Goal: Task Accomplishment & Management: Complete application form

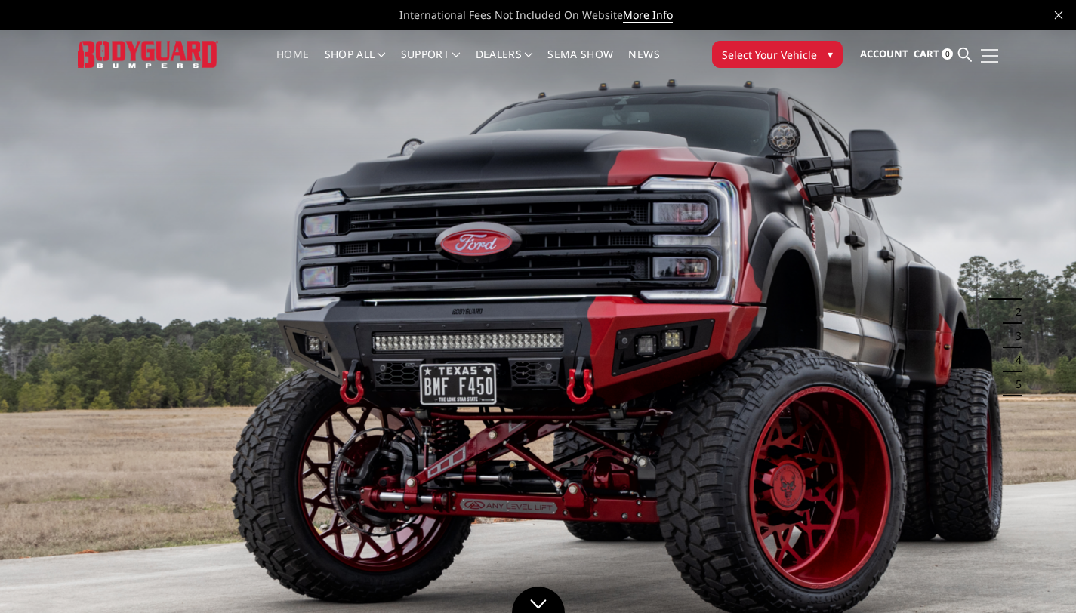
click at [990, 61] on span at bounding box center [990, 62] width 18 height 2
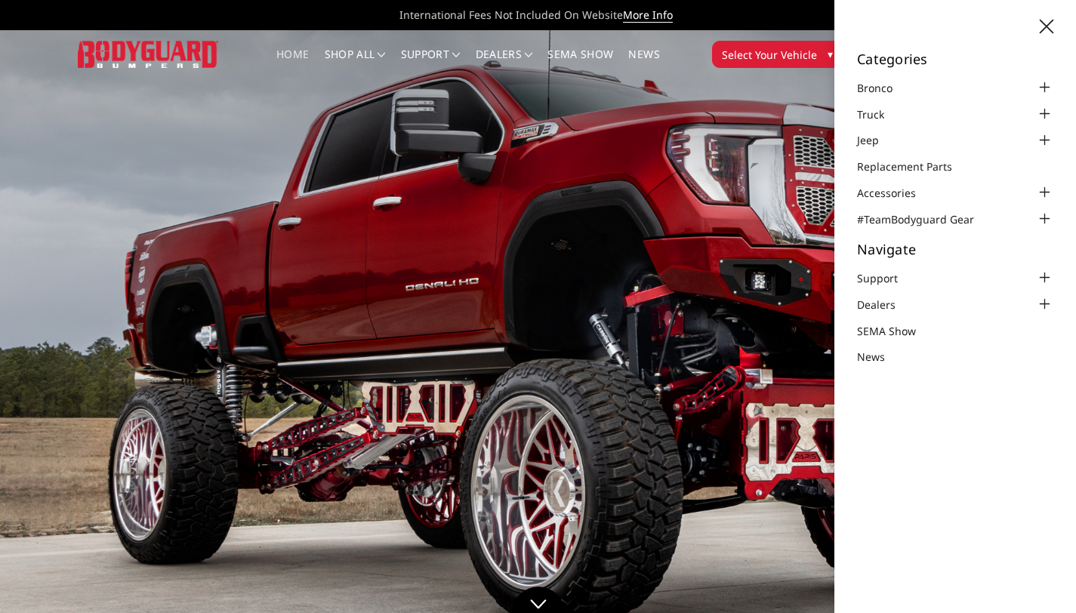
click at [597, 214] on img at bounding box center [538, 332] width 1076 height 605
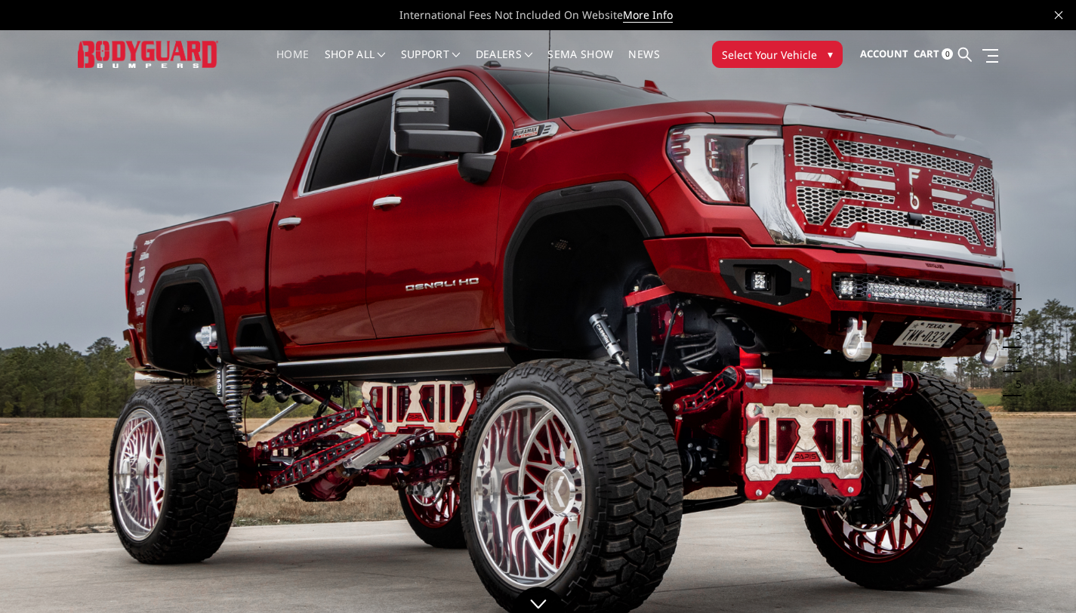
scroll to position [186, 0]
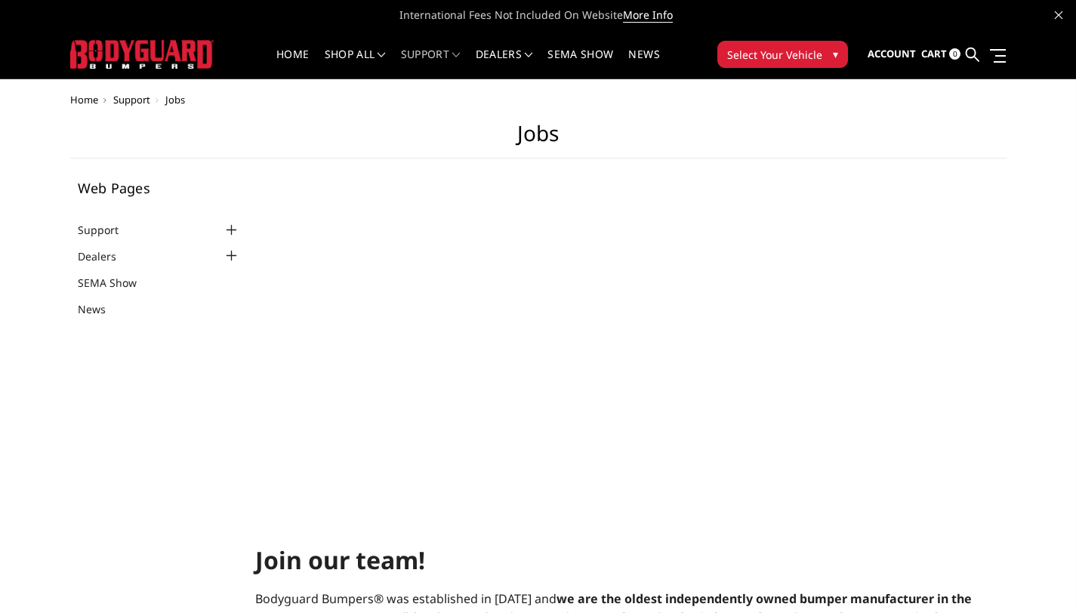
select select "US"
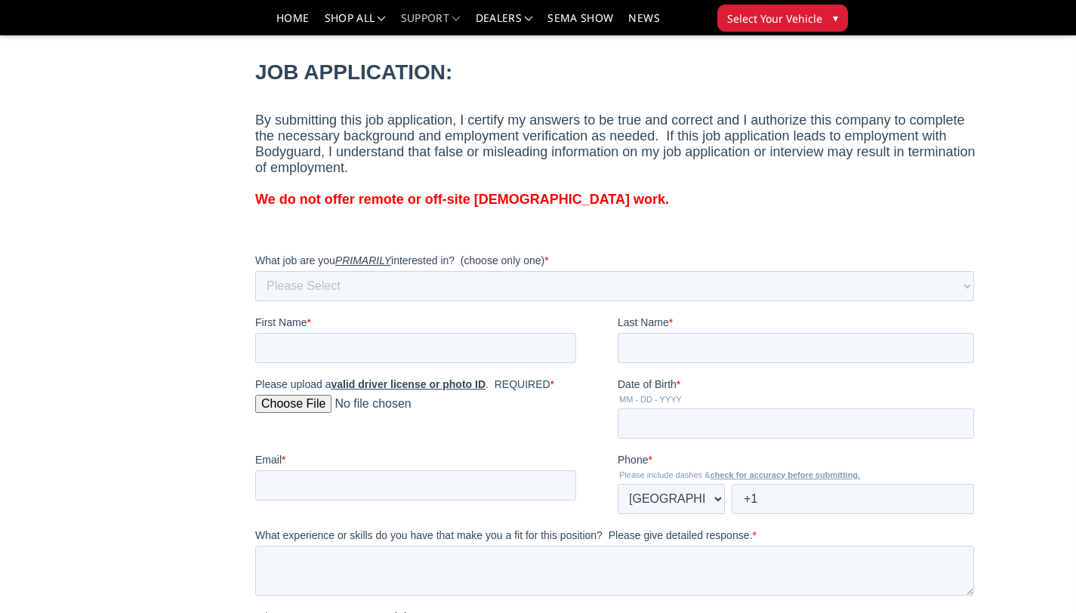
scroll to position [969, 0]
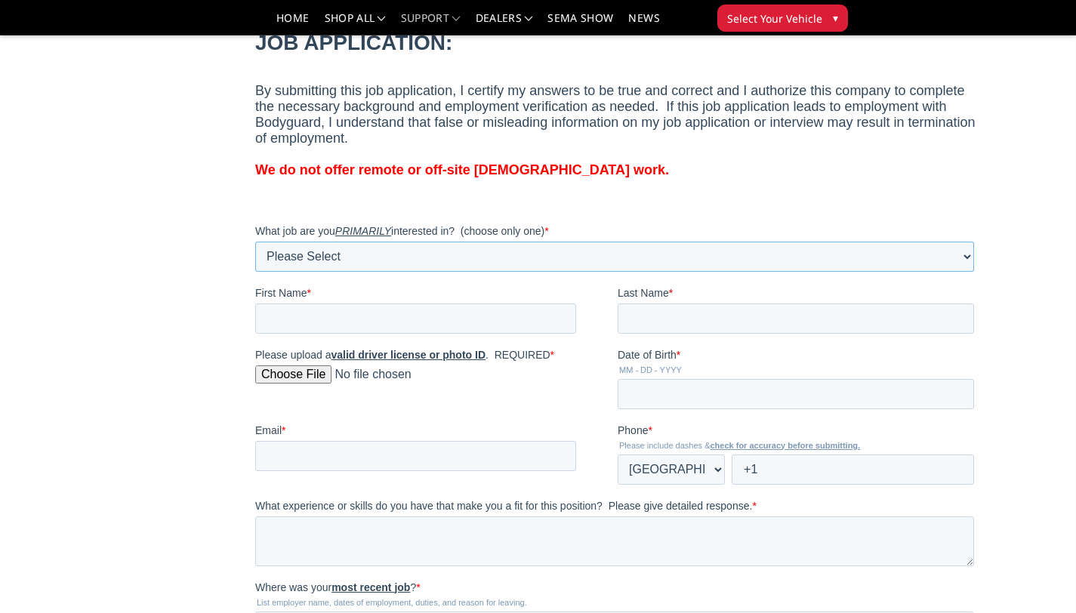
click at [432, 260] on select "Please Select MIG Welder Tacker / Fabricator Sandblast Powder Coat Parts Sorter…" at bounding box center [614, 256] width 719 height 30
select select "MIG Welder"
click at [255, 241] on select "Please Select MIG Welder Tacker / Fabricator Sandblast Powder Coat Parts Sorter…" at bounding box center [614, 256] width 719 height 30
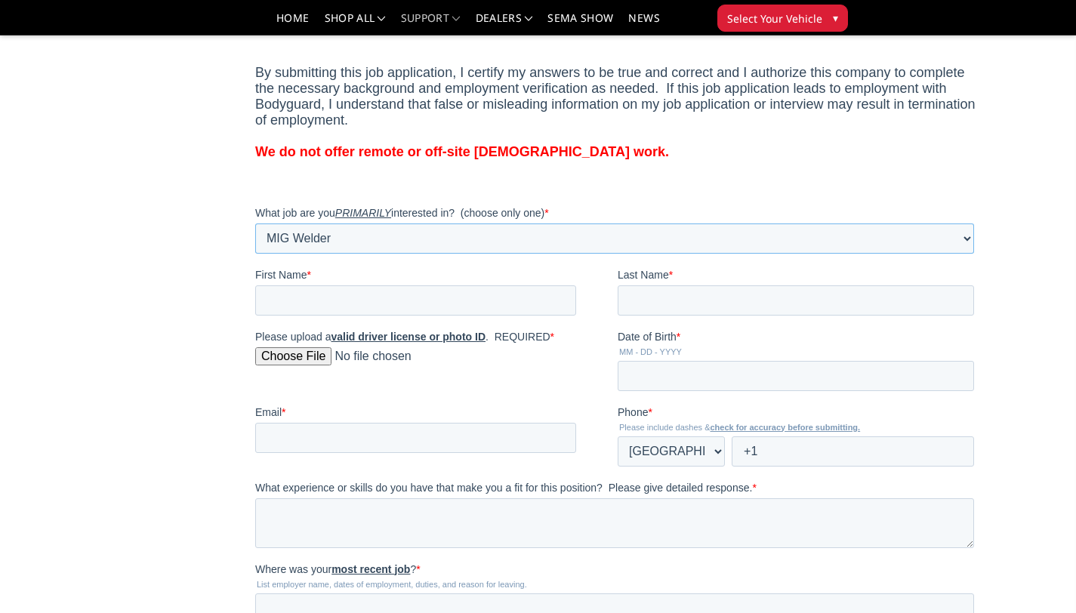
scroll to position [988, 0]
click at [386, 233] on select "Please Select MIG Welder Tacker / Fabricator Sandblast Powder Coat Parts Sorter…" at bounding box center [614, 237] width 719 height 30
click at [255, 229] on select "Please Select MIG Welder Tacker / Fabricator Sandblast Powder Coat Parts Sorter…" at bounding box center [614, 237] width 719 height 30
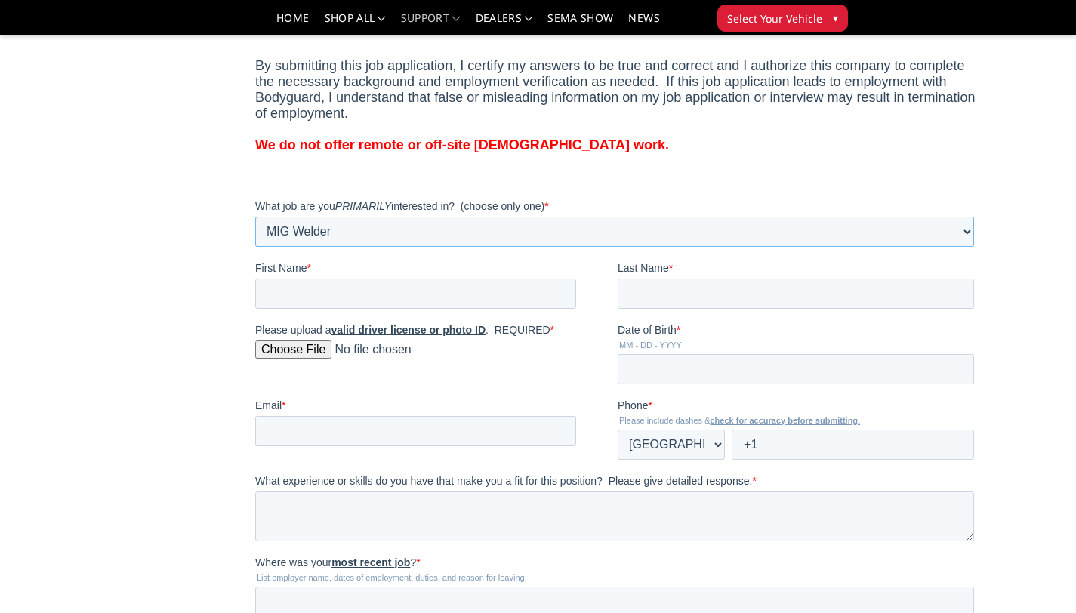
scroll to position [1005, 0]
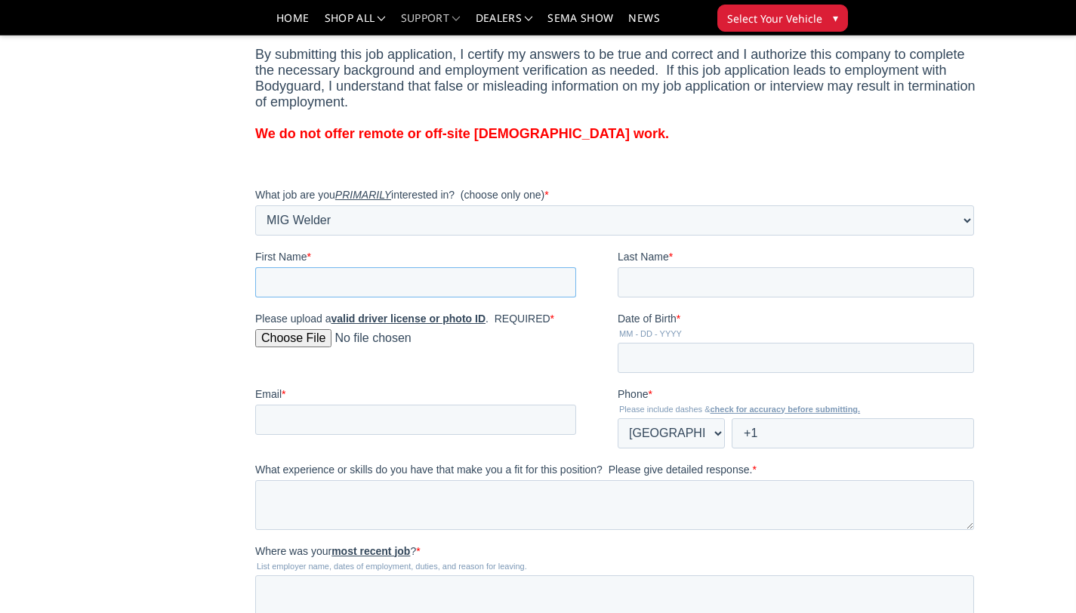
click at [378, 285] on input "First Name *" at bounding box center [415, 282] width 321 height 30
type input "Anthony"
click at [664, 279] on input "Last Name *" at bounding box center [795, 282] width 356 height 30
type input "Sanchez"
click at [744, 357] on input "Date of Birth *" at bounding box center [795, 358] width 356 height 30
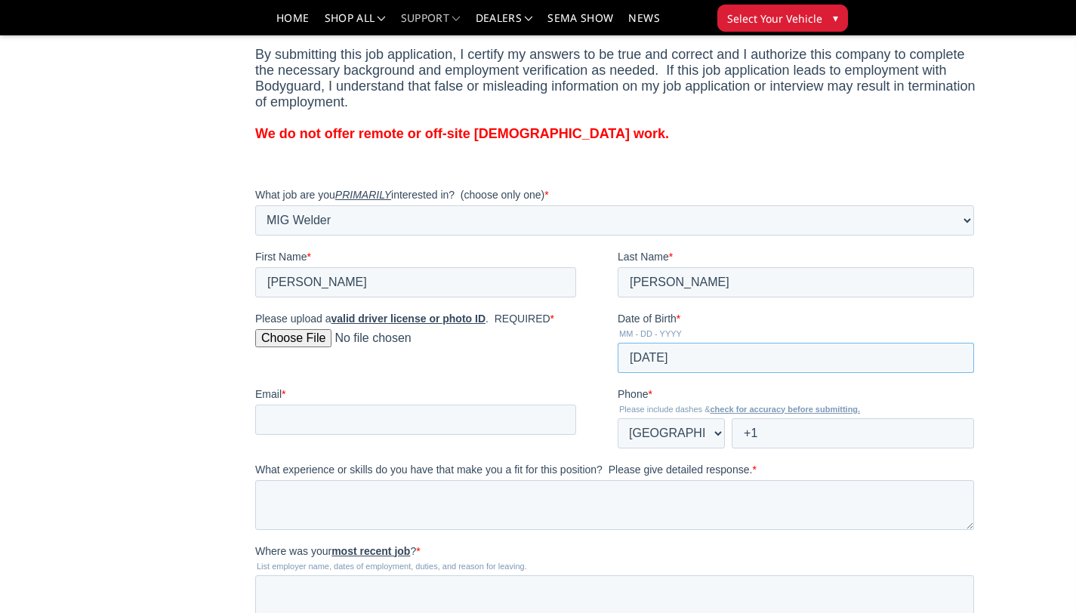
type input "12-11-2004"
click at [411, 427] on input "Email *" at bounding box center [415, 420] width 321 height 30
type input "tonysanchez2300@gmail.com"
click at [781, 448] on input "+1" at bounding box center [852, 433] width 242 height 30
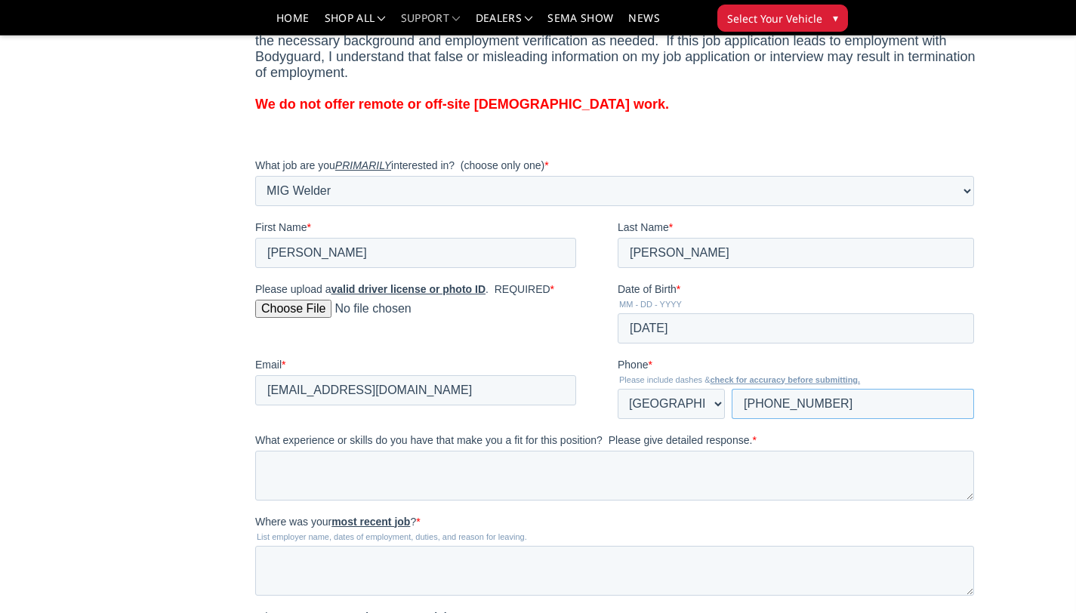
scroll to position [1054, 0]
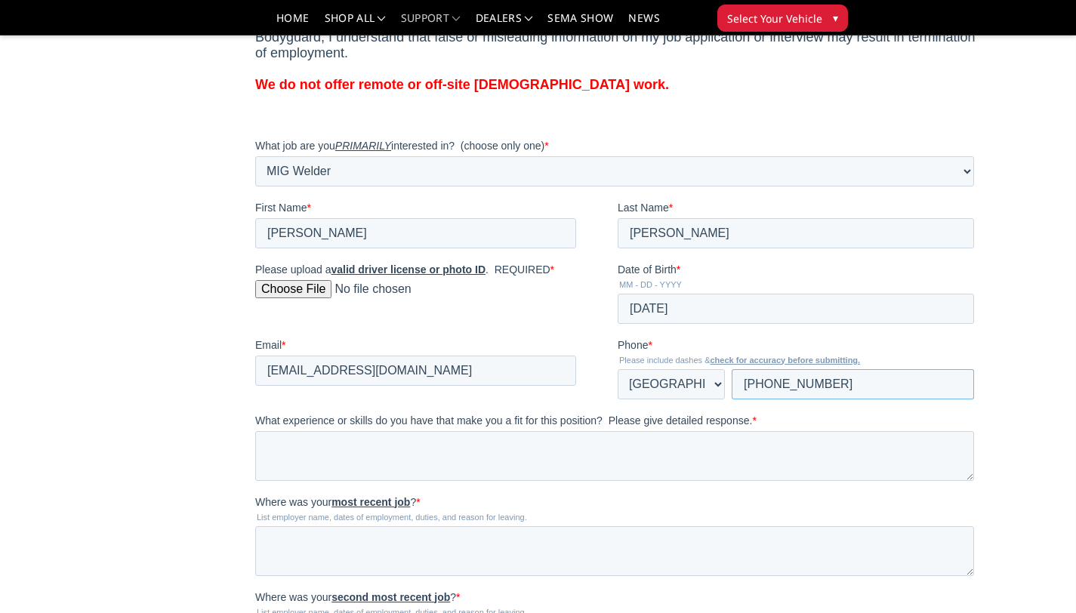
type input "+1 9035171500"
drag, startPoint x: 410, startPoint y: 454, endPoint x: 445, endPoint y: 482, distance: 45.2
click at [410, 454] on textarea "What experience or skills do you have that make you a fit for this position? Pl…" at bounding box center [614, 456] width 719 height 50
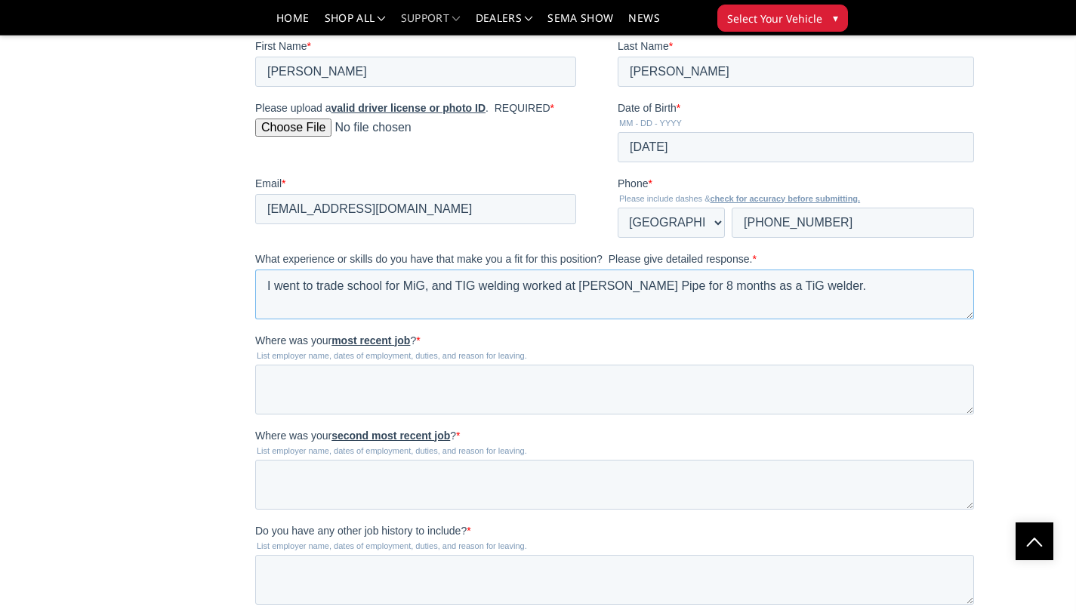
scroll to position [1230, 0]
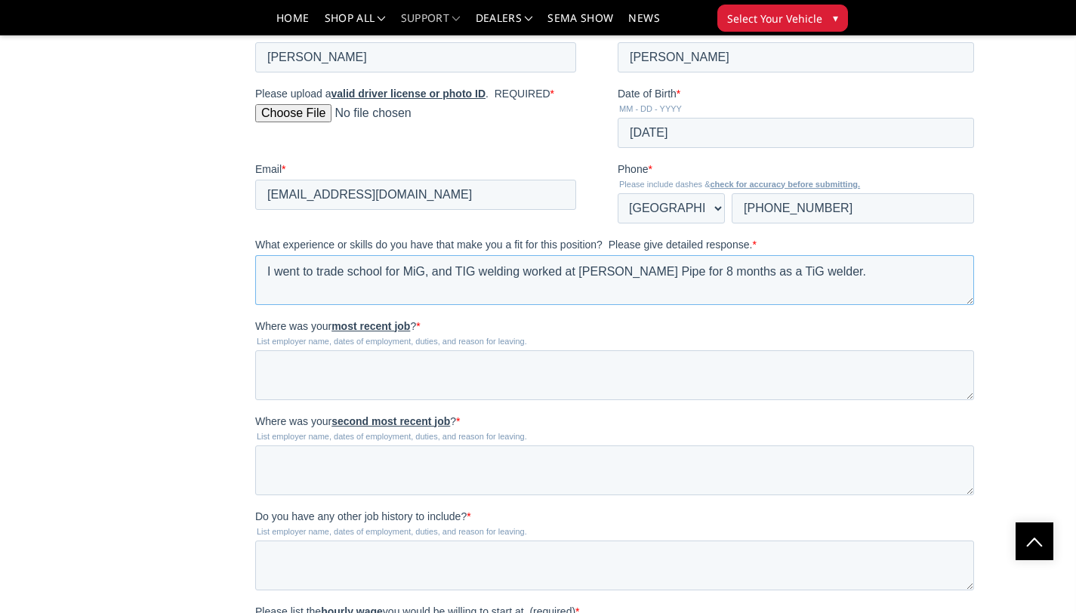
type textarea "I went to trade school for MiG, and TIG welding worked at Turner Pipe for 8 mon…"
click at [304, 395] on textarea "Where was your most recent job ? *" at bounding box center [614, 375] width 719 height 50
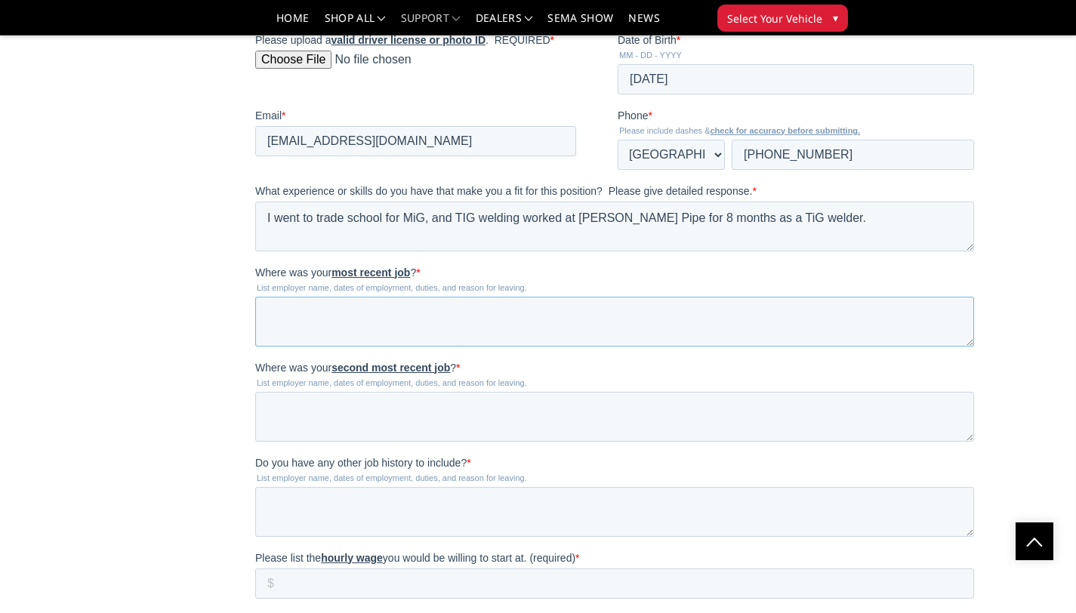
scroll to position [1310, 0]
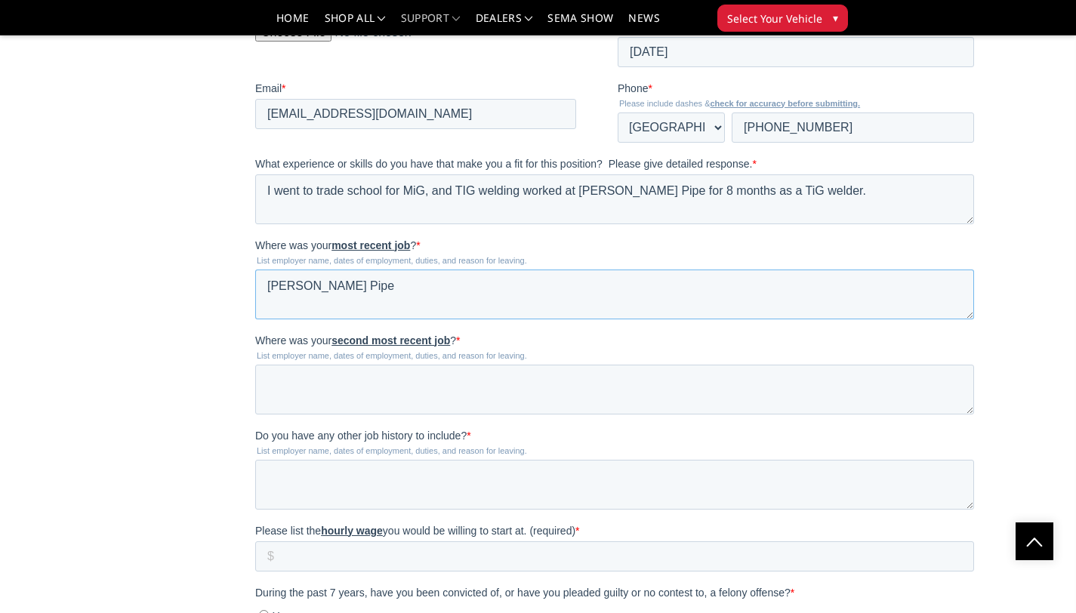
type textarea "Turner Pipe"
click at [390, 390] on textarea "Where was your second most recent job ? *" at bounding box center [614, 390] width 719 height 50
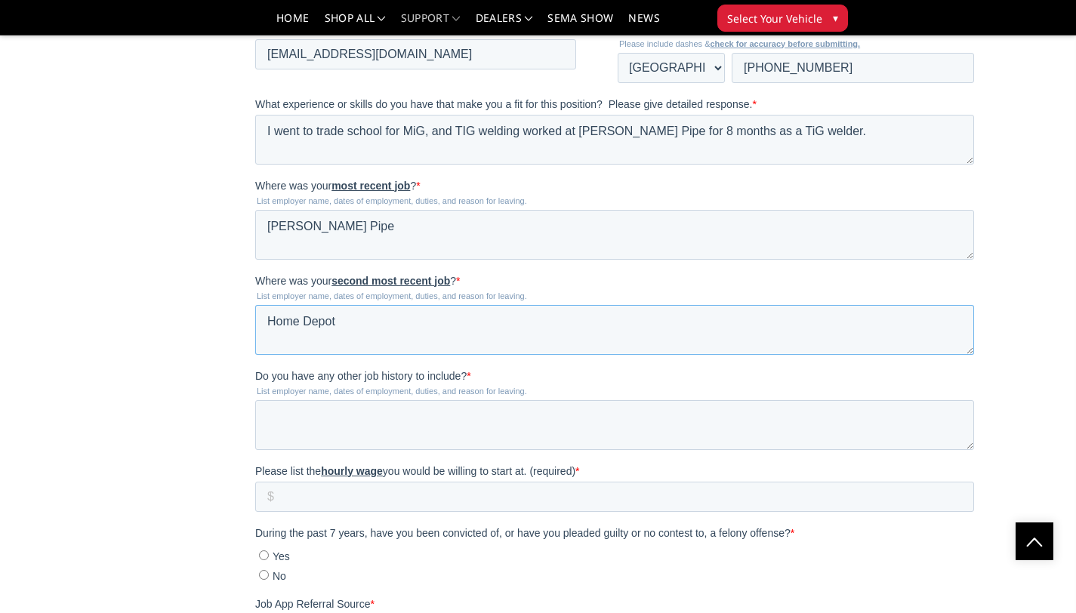
scroll to position [1433, 0]
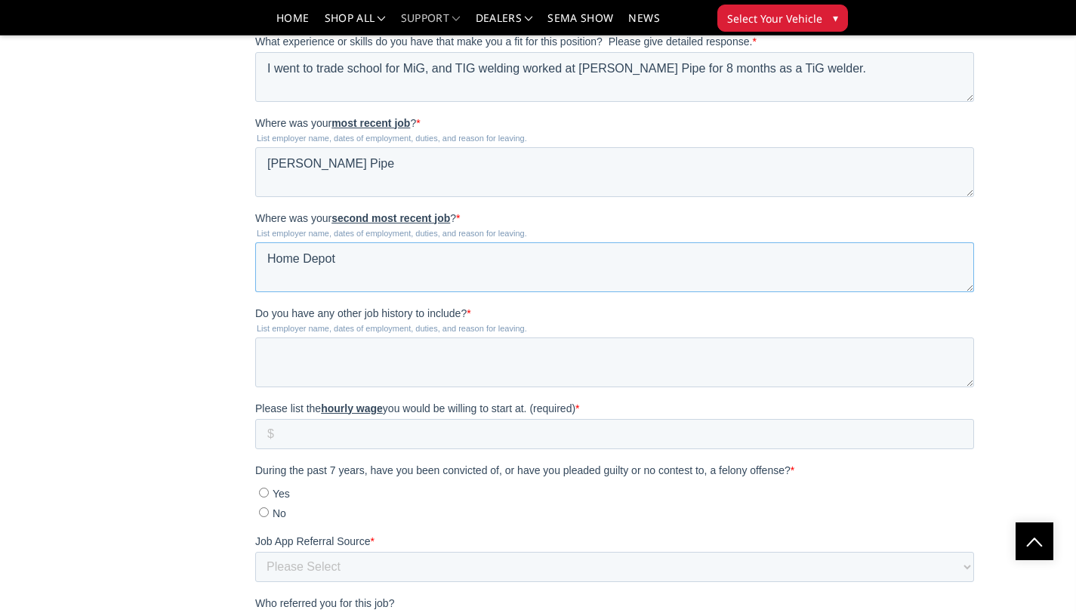
type textarea "Home Depot"
click at [393, 362] on textarea "Do you have any other job history to include? *" at bounding box center [614, 362] width 719 height 50
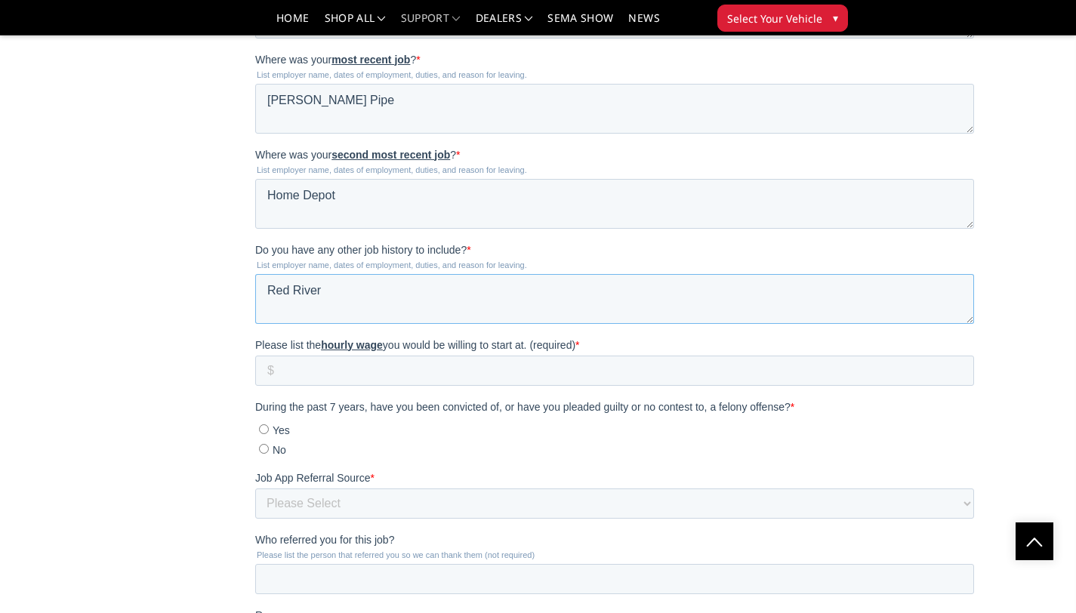
scroll to position [1577, 0]
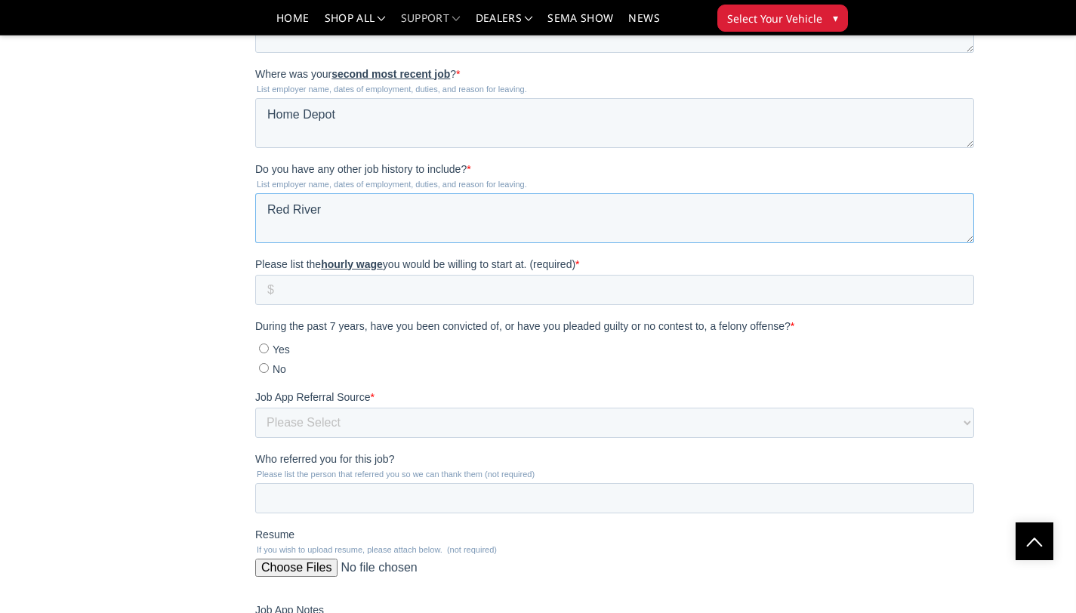
type textarea "Red River"
drag, startPoint x: 371, startPoint y: 300, endPoint x: 345, endPoint y: 323, distance: 34.7
click at [371, 300] on input "Please list the hourly wage you would be willing to start at. (required) *" at bounding box center [614, 290] width 719 height 30
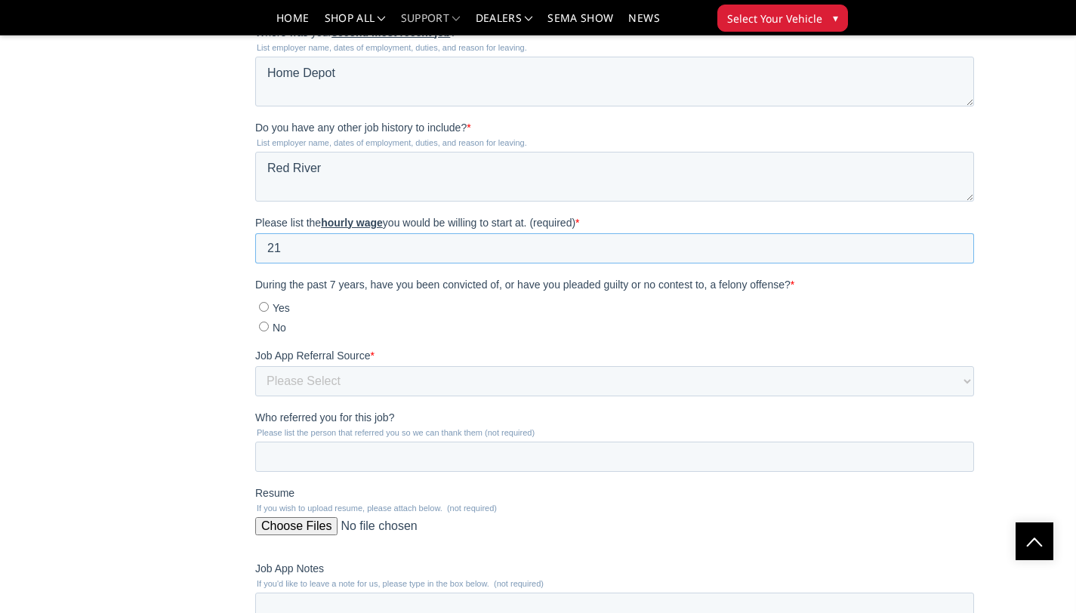
scroll to position [1622, 0]
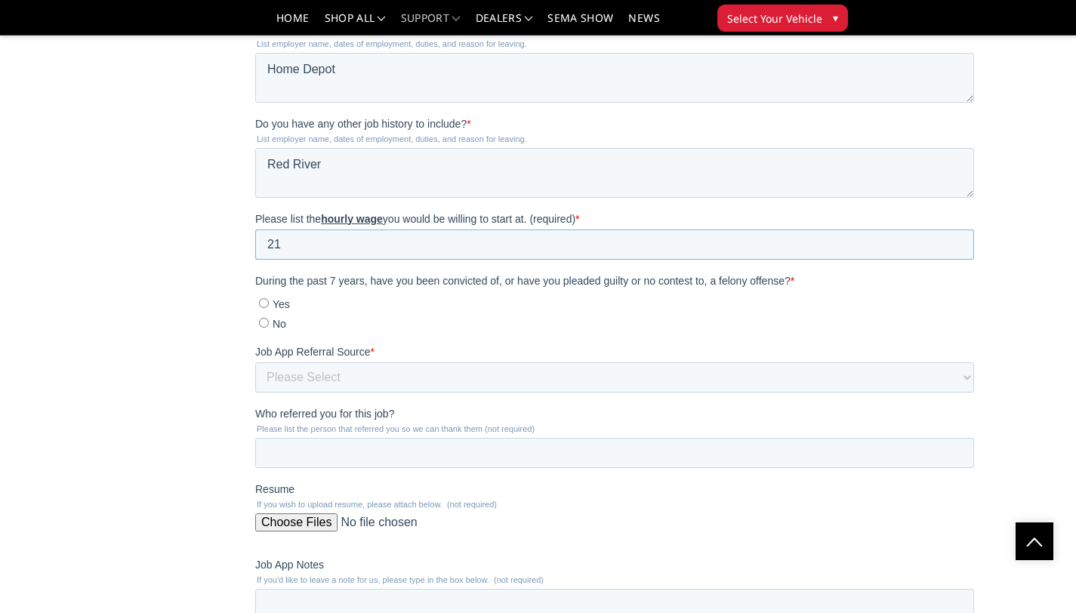
type input "21"
click at [262, 322] on input "No" at bounding box center [264, 323] width 10 height 10
radio input "true"
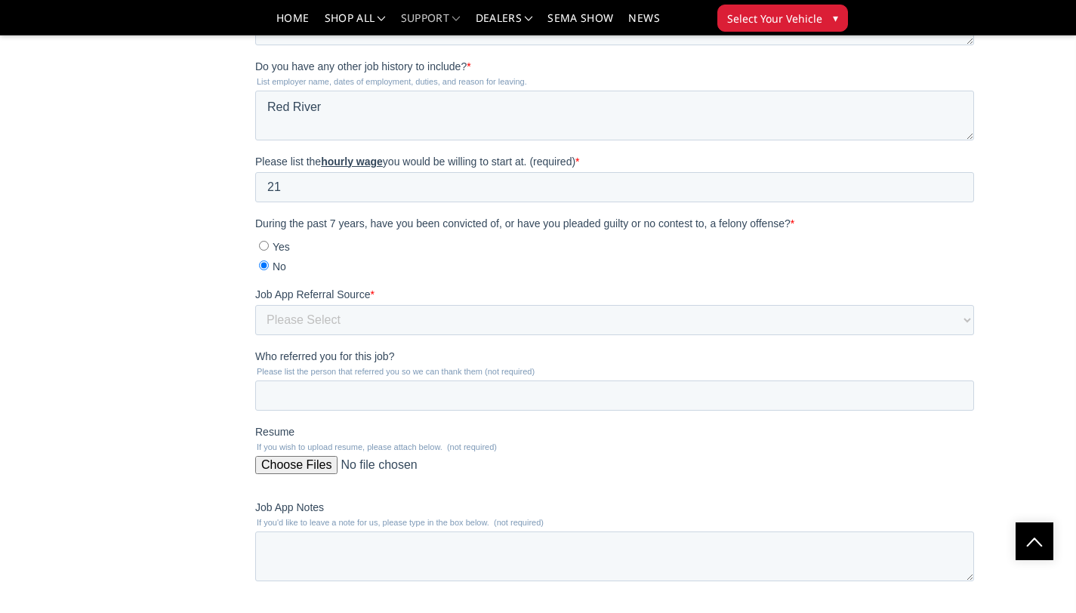
scroll to position [1739, 0]
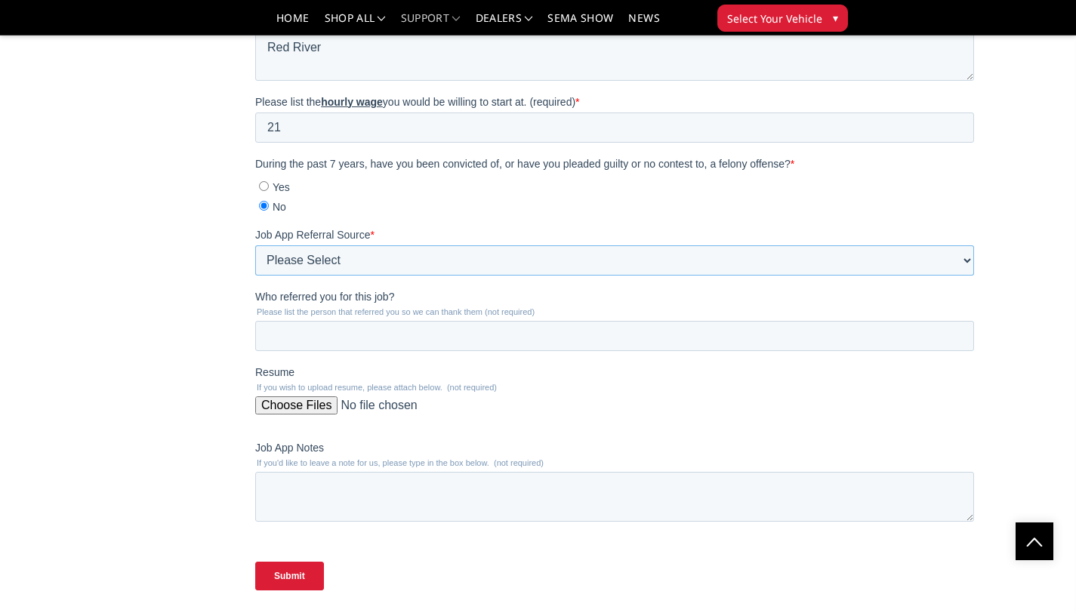
click at [371, 267] on select "Please Select Job Fair Texas Workforce Street Sign Staffing Agency Someone who …" at bounding box center [614, 260] width 719 height 30
click at [255, 276] on select "Please Select Job Fair Texas Workforce Street Sign Staffing Agency Someone who …" at bounding box center [614, 260] width 719 height 30
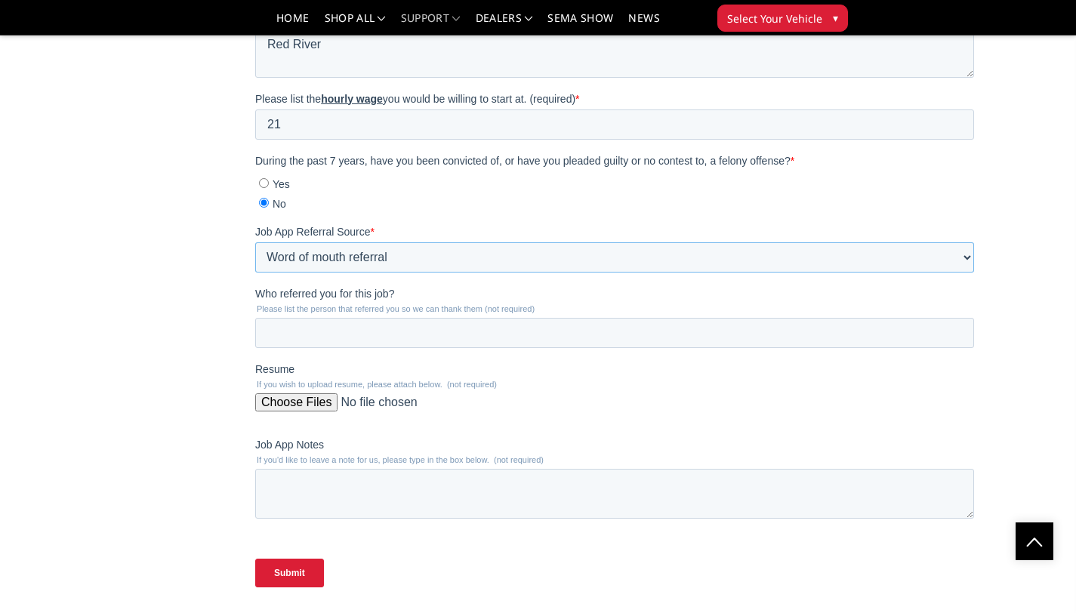
click at [388, 259] on select "Please Select Job Fair Texas Workforce Street Sign Staffing Agency Someone who …" at bounding box center [614, 257] width 719 height 30
click at [292, 258] on select "Please Select Job Fair Texas Workforce Street Sign Staffing Agency Someone who …" at bounding box center [614, 257] width 719 height 30
click at [255, 273] on select "Please Select Job Fair Texas Workforce Street Sign Staffing Agency Someone who …" at bounding box center [614, 257] width 719 height 30
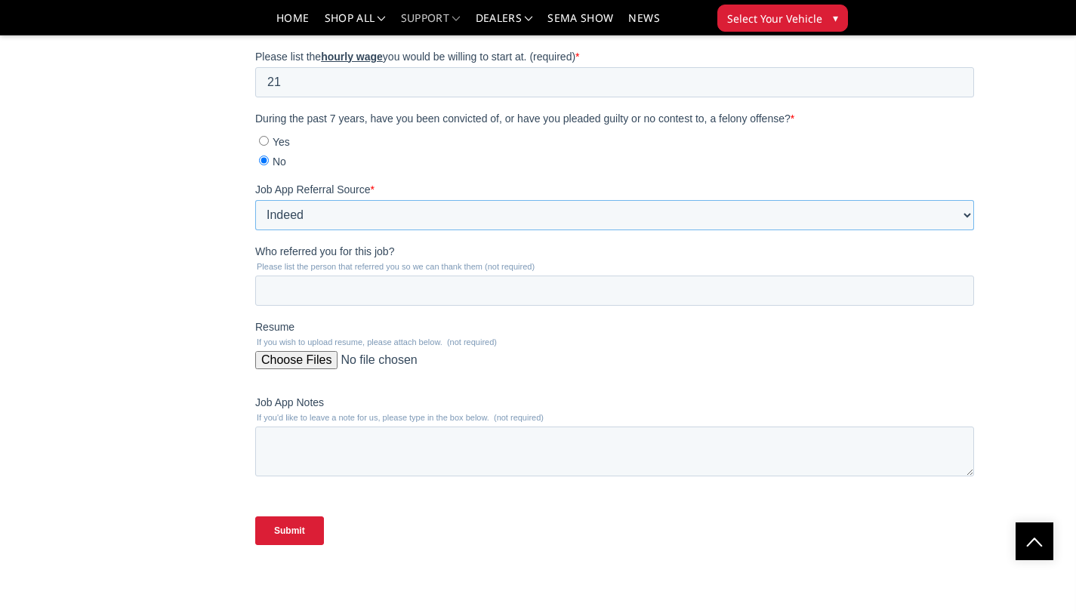
scroll to position [1788, 0]
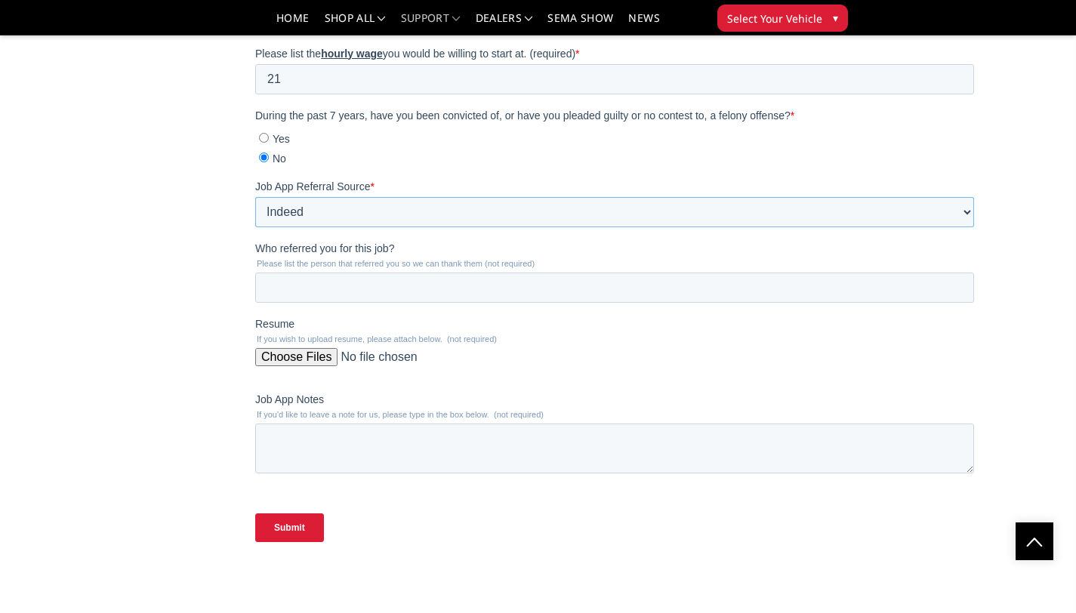
click at [375, 206] on select "Please Select Job Fair Texas Workforce Street Sign Staffing Agency Someone who …" at bounding box center [614, 212] width 719 height 30
click at [255, 227] on select "Please Select Job Fair Texas Workforce Street Sign Staffing Agency Someone who …" at bounding box center [614, 212] width 719 height 30
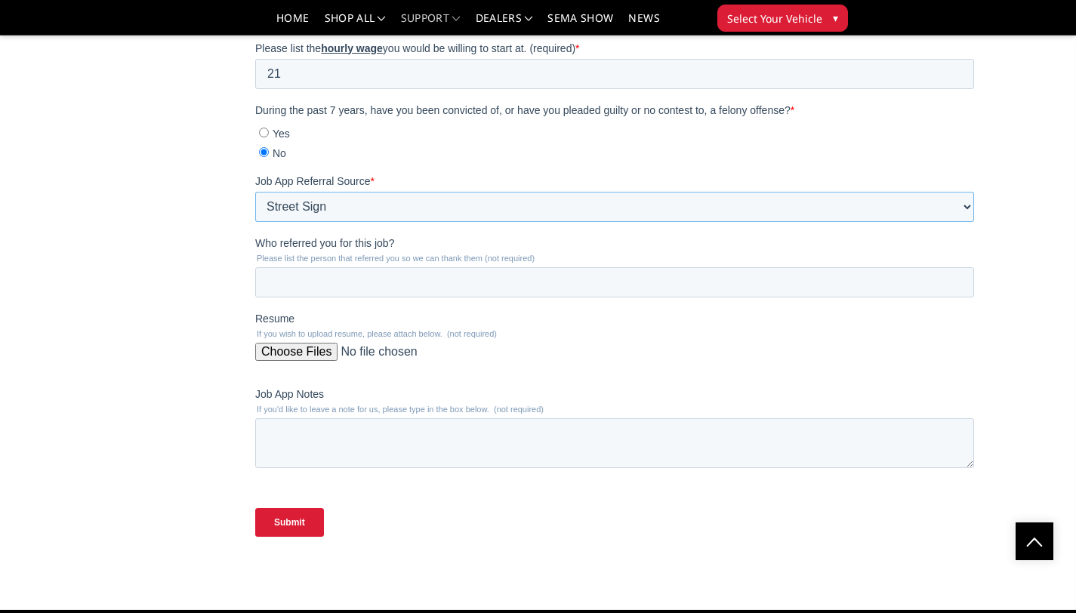
scroll to position [1794, 0]
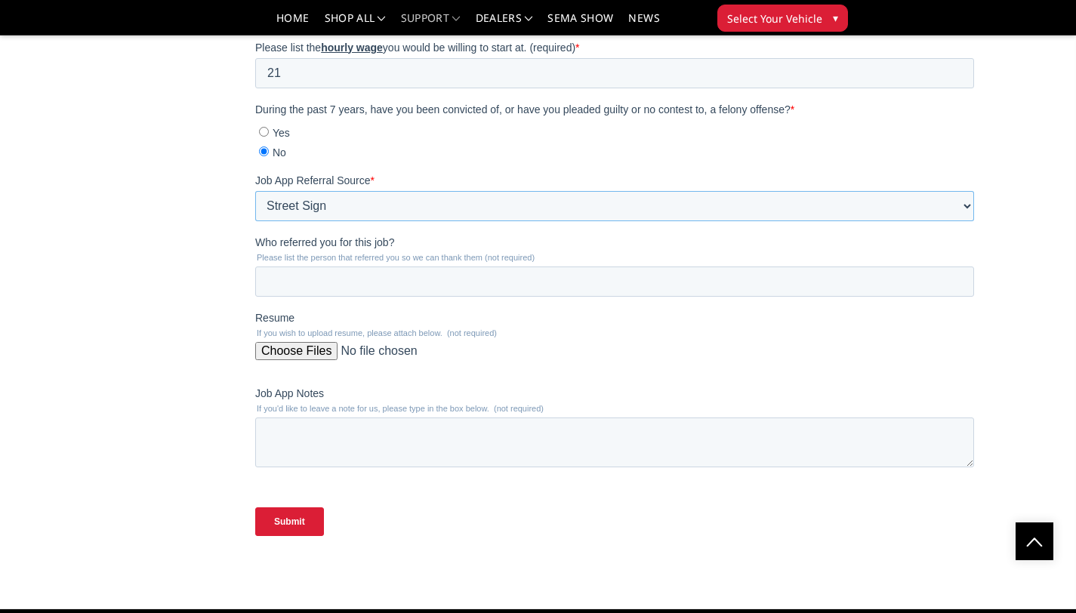
click at [333, 201] on select "Please Select Job Fair Texas Workforce Street Sign Staffing Agency Someone who …" at bounding box center [614, 206] width 719 height 30
select select "Indeed"
click at [255, 221] on select "Please Select Job Fair Texas Workforce Street Sign Staffing Agency Someone who …" at bounding box center [614, 206] width 719 height 30
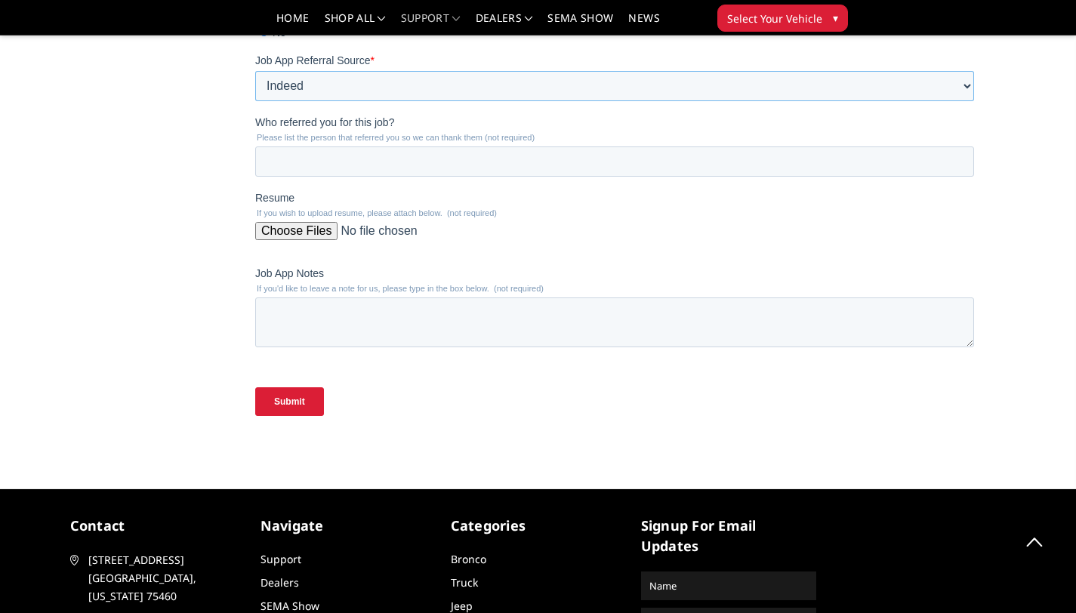
scroll to position [1916, 0]
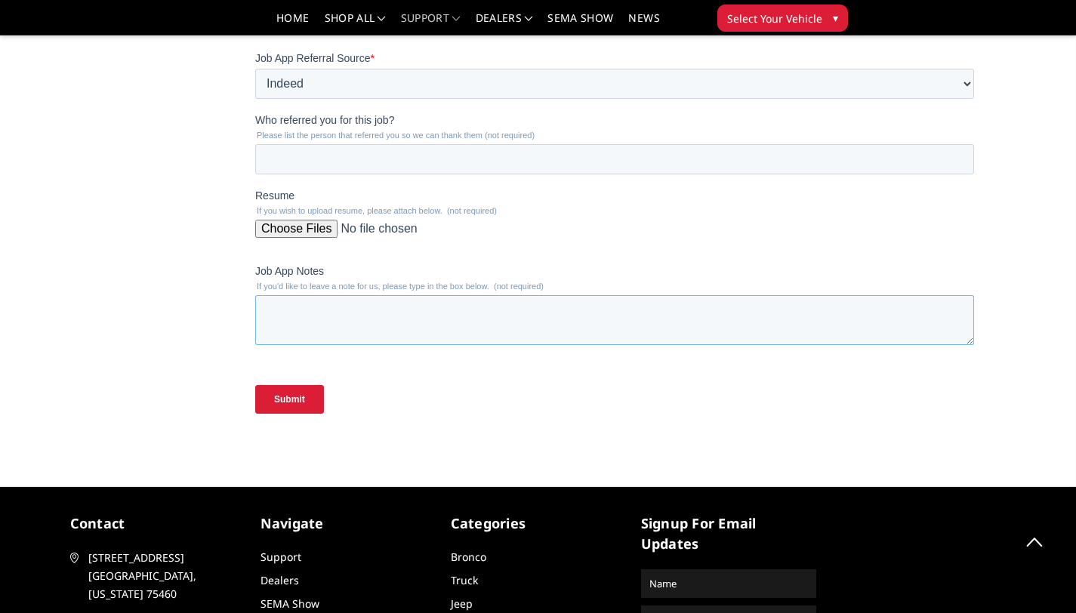
click at [337, 327] on textarea "Job App Notes" at bounding box center [614, 320] width 719 height 50
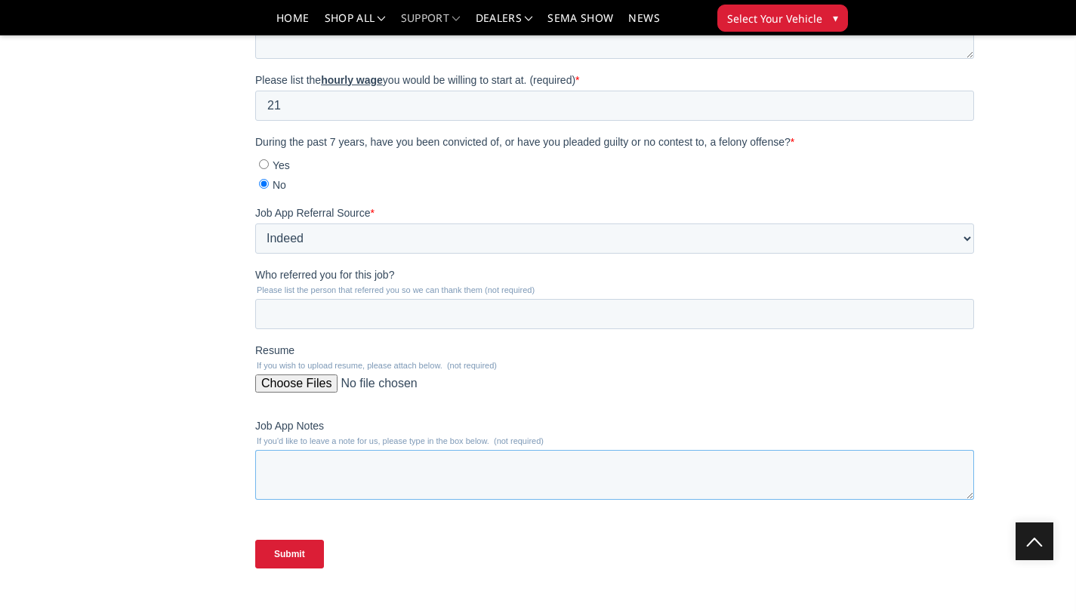
scroll to position [1926, 0]
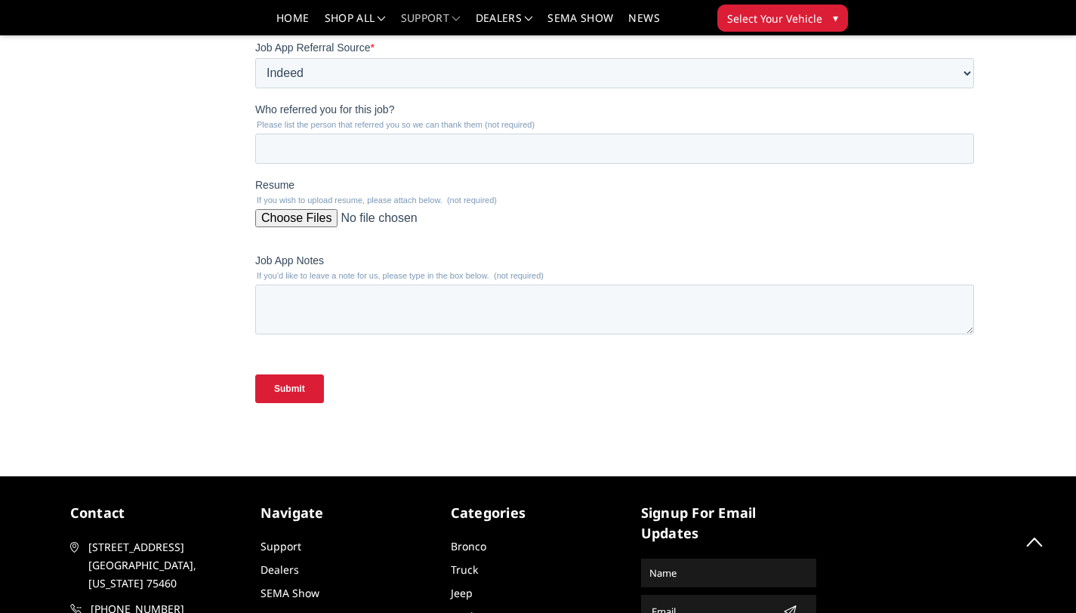
click at [316, 395] on input "Submit" at bounding box center [289, 388] width 69 height 29
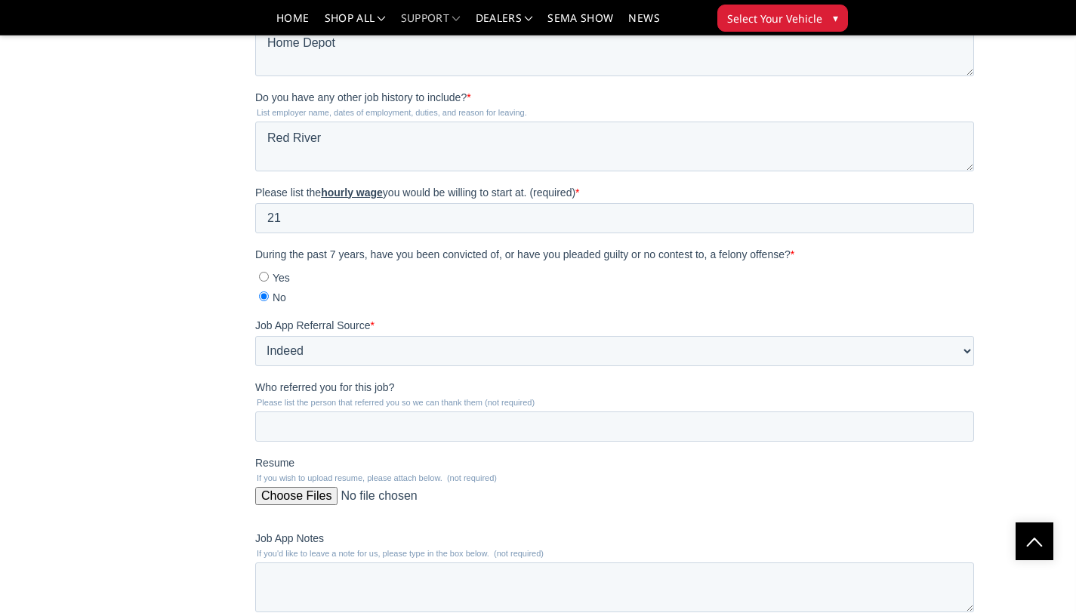
scroll to position [1733, 0]
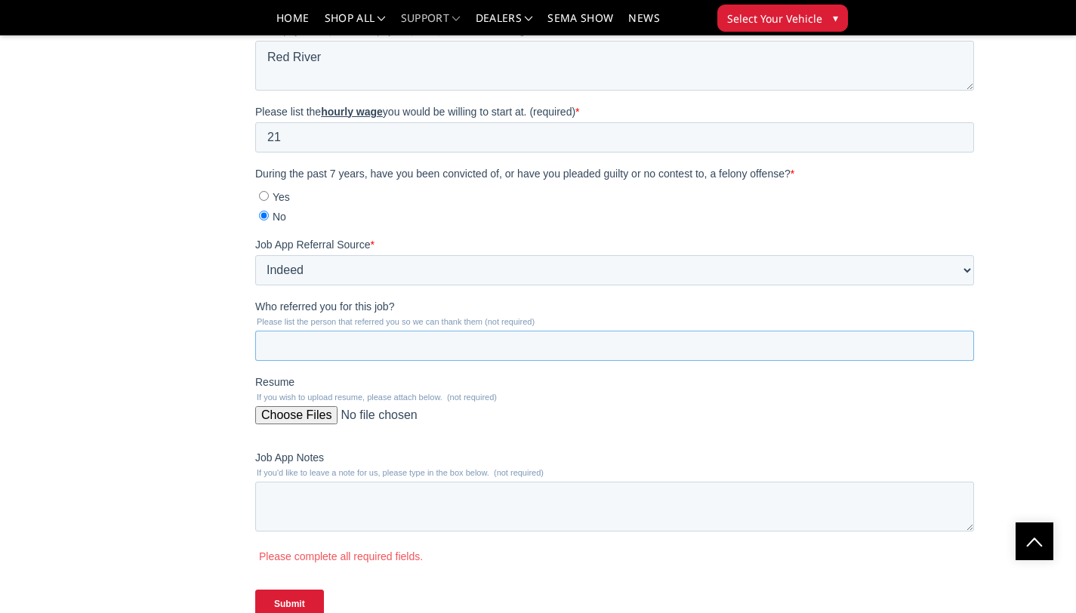
click at [382, 351] on input "Who referred you for this job?" at bounding box center [614, 346] width 719 height 30
type input "S"
type input "I"
type input "N/A"
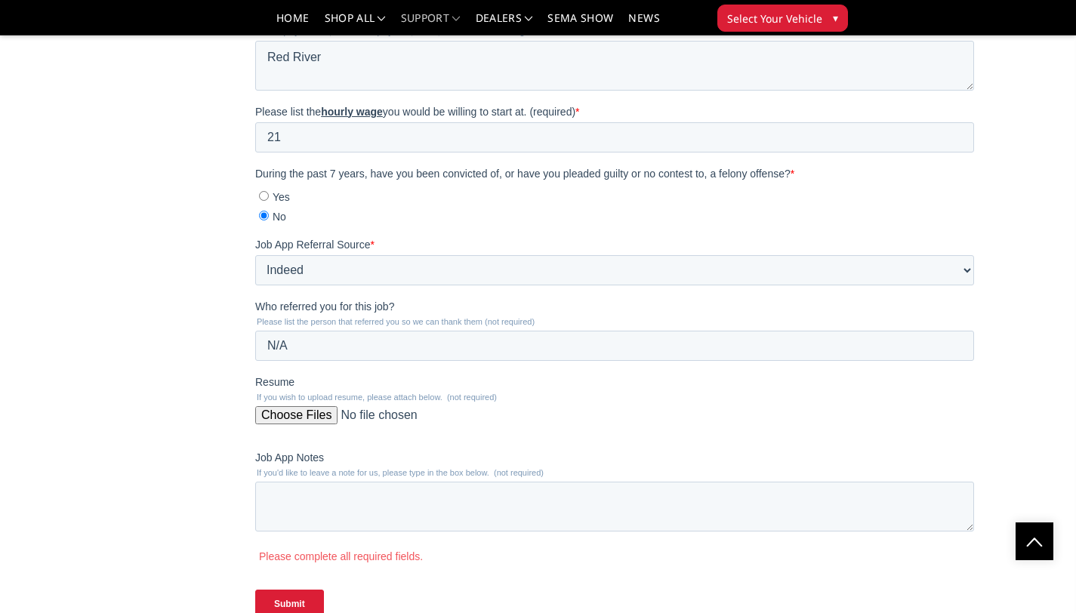
click at [310, 612] on input "Submit" at bounding box center [289, 604] width 69 height 29
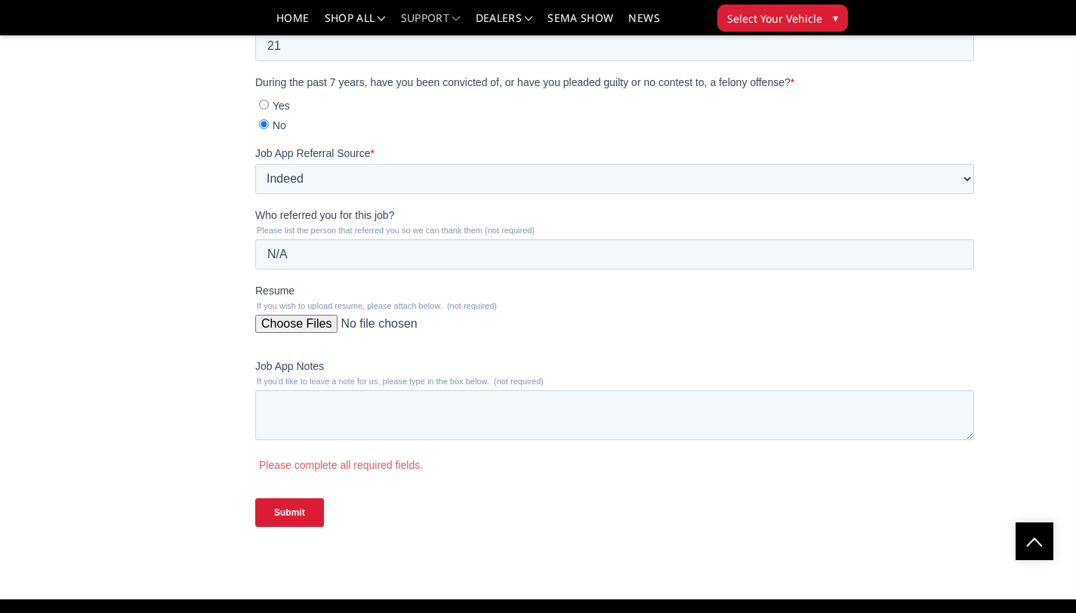
scroll to position [1832, 0]
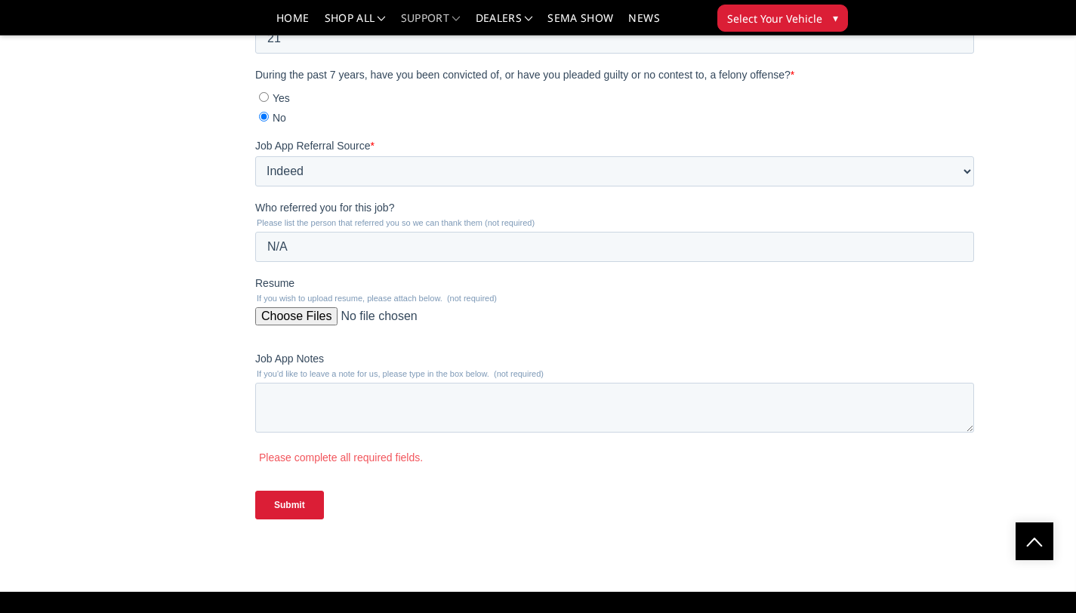
click at [300, 504] on input "Submit" at bounding box center [289, 505] width 69 height 29
click at [302, 518] on input "Submit" at bounding box center [289, 505] width 69 height 29
click at [303, 519] on input "Submit" at bounding box center [289, 505] width 69 height 29
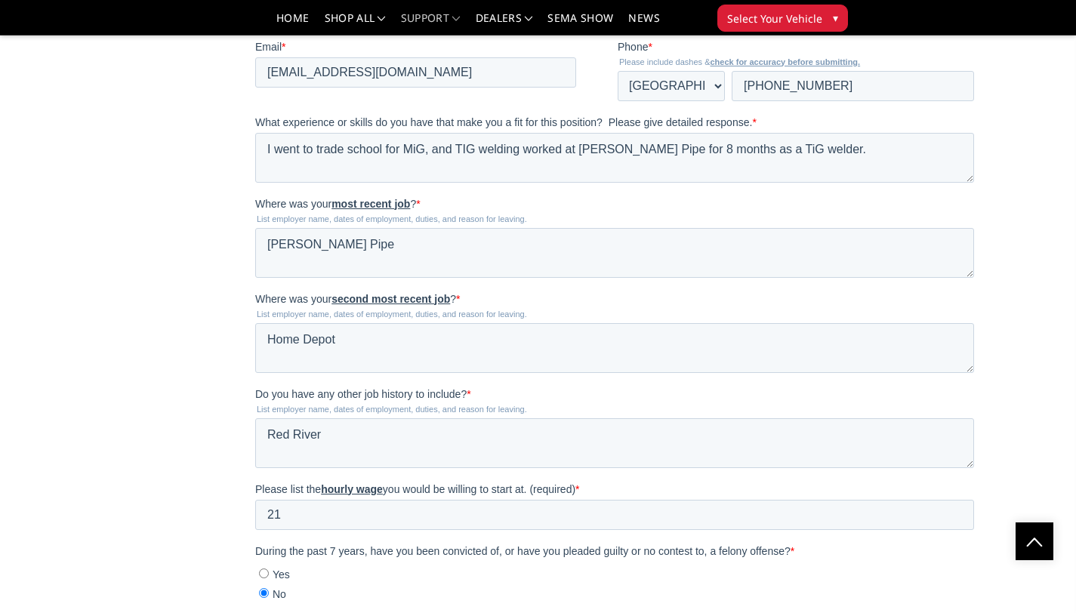
scroll to position [1055, 0]
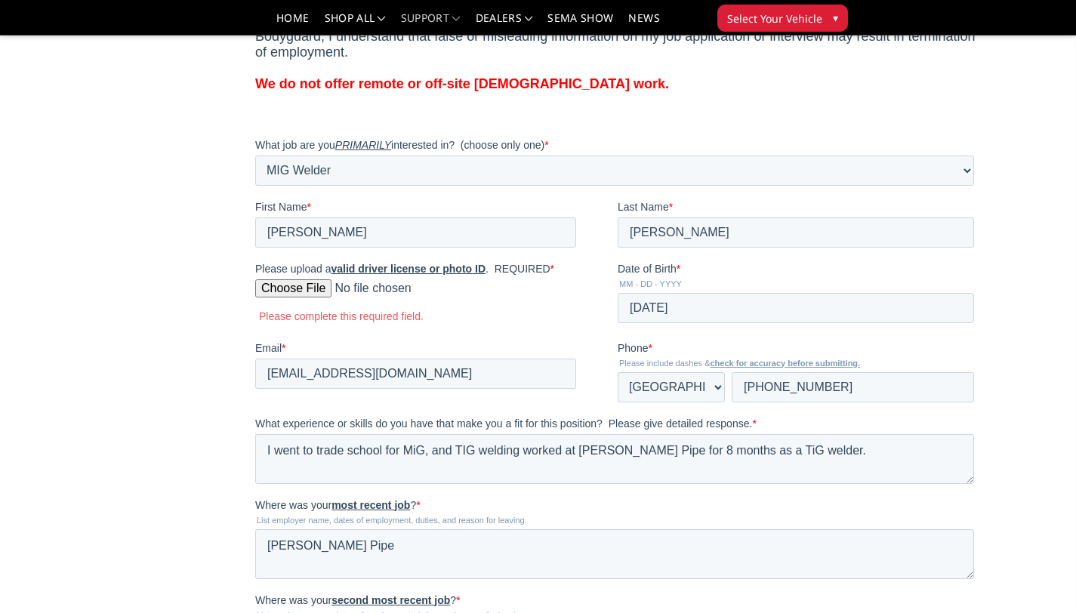
click at [314, 294] on input "Please upload a valid driver license or photo ID . REQUIRED *" at bounding box center [415, 294] width 321 height 30
click at [324, 297] on input "Please upload a valid driver license or photo ID . REQUIRED *" at bounding box center [415, 294] width 321 height 30
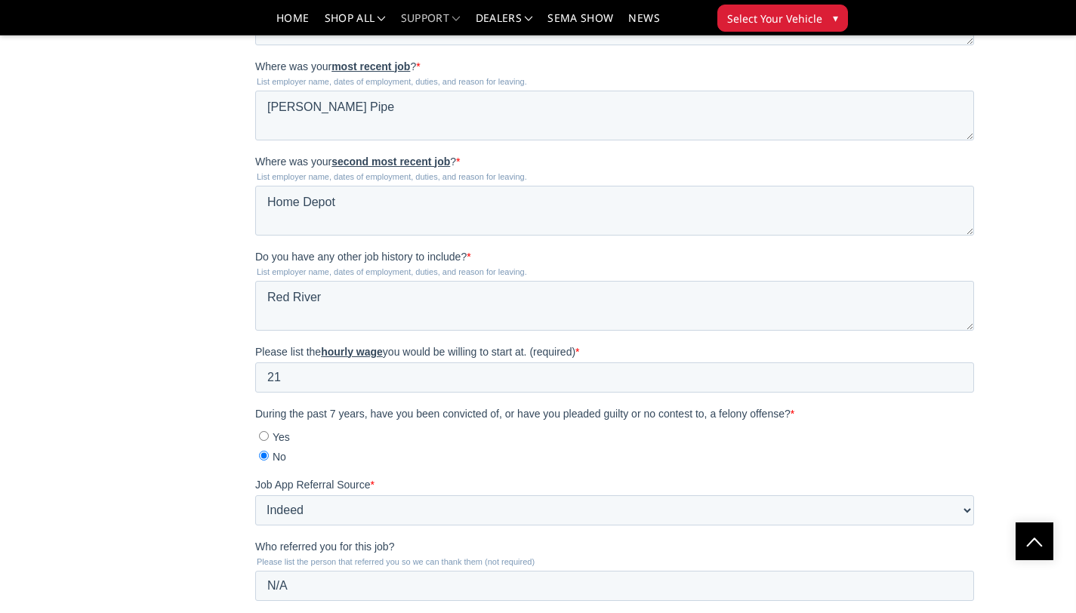
scroll to position [1497, 0]
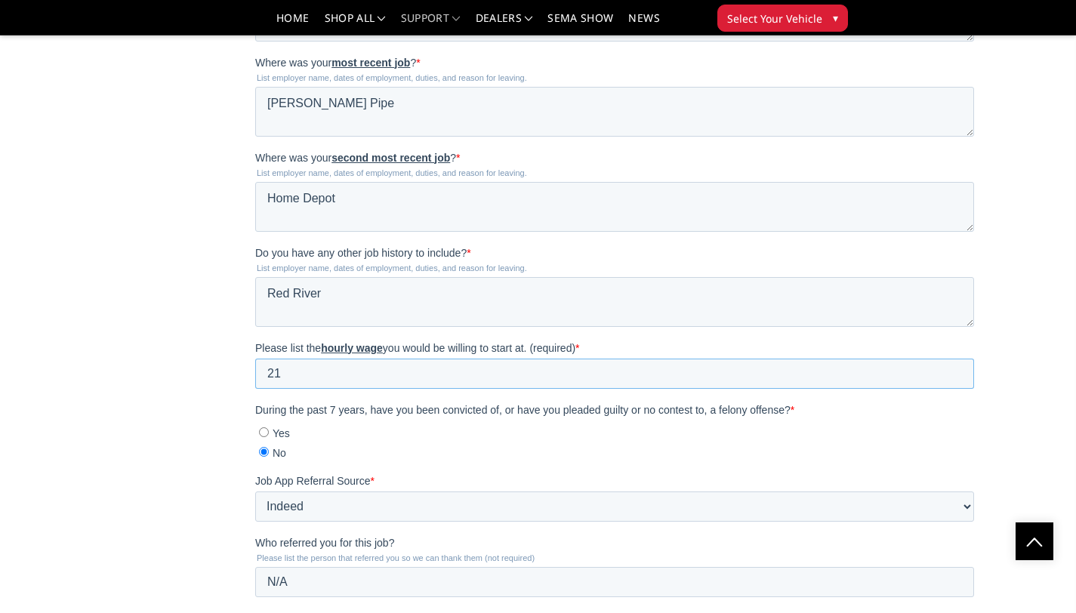
click at [359, 379] on input "21" at bounding box center [614, 374] width 719 height 30
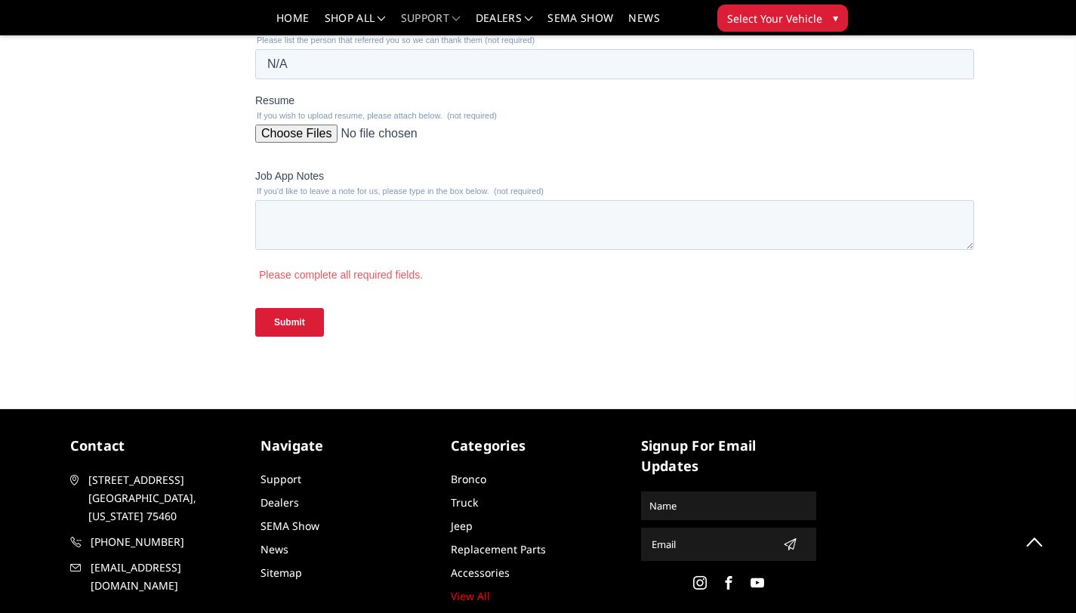
scroll to position [2080, 0]
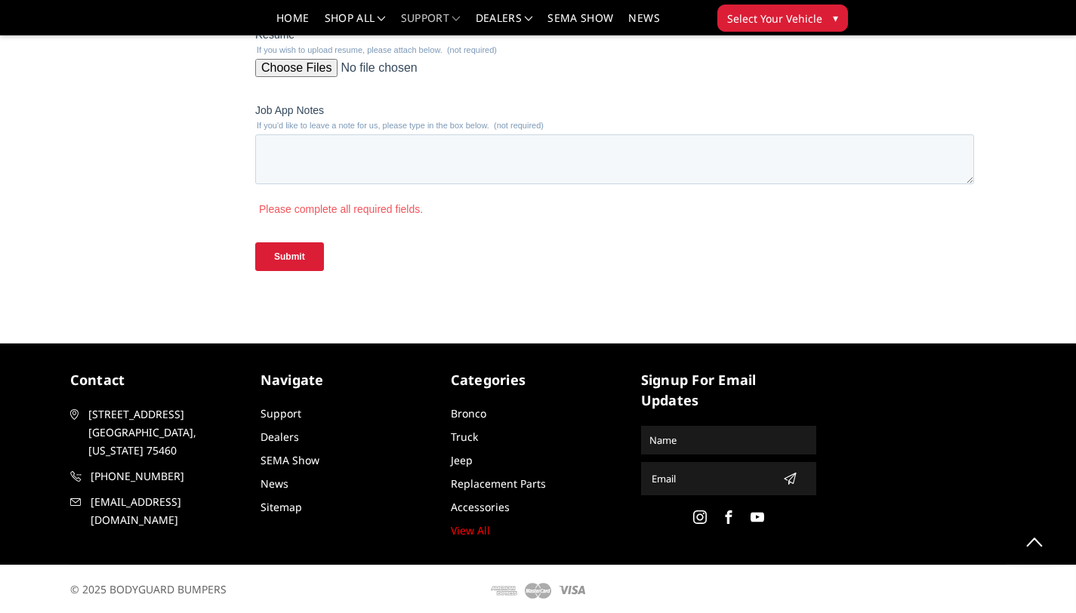
click at [316, 75] on input "Resume" at bounding box center [614, 74] width 719 height 30
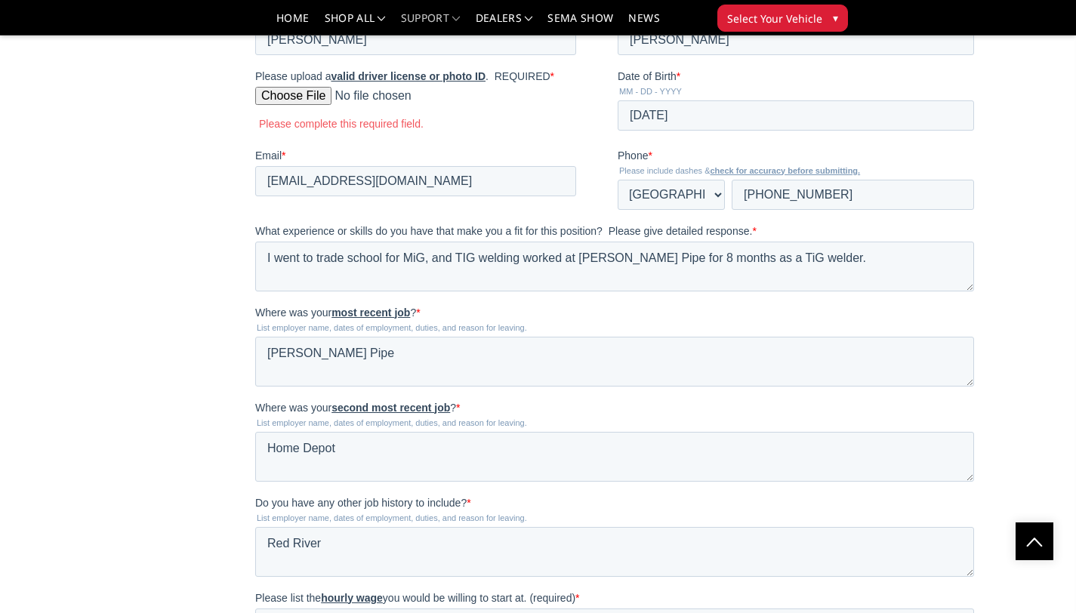
scroll to position [1237, 0]
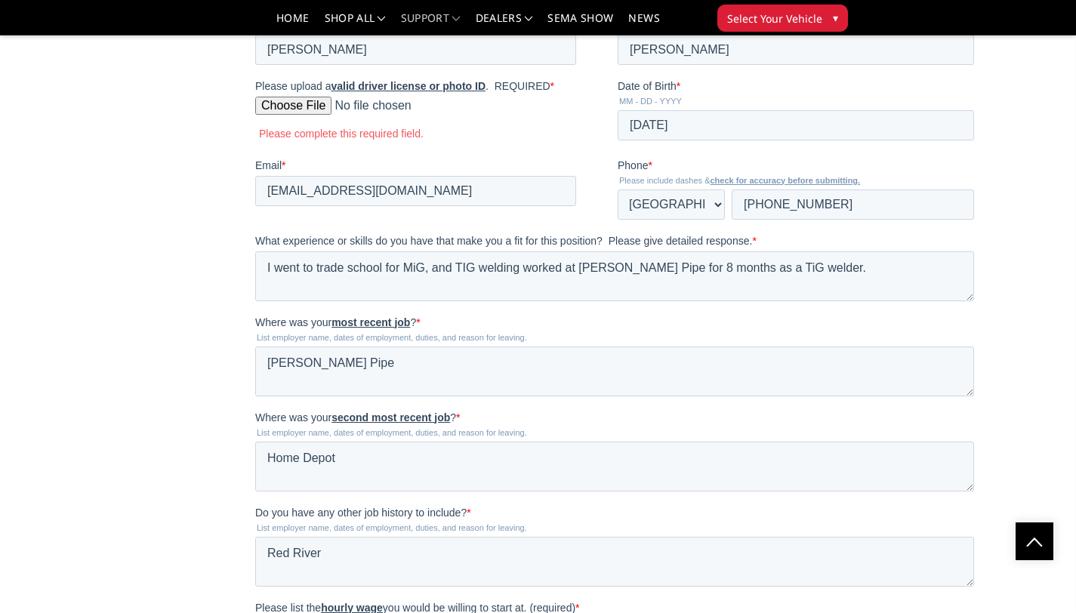
click at [300, 109] on input "Please upload a valid driver license or photo ID . REQUIRED *" at bounding box center [415, 112] width 321 height 30
type input "C:\fakepath\IMG_8897.heic"
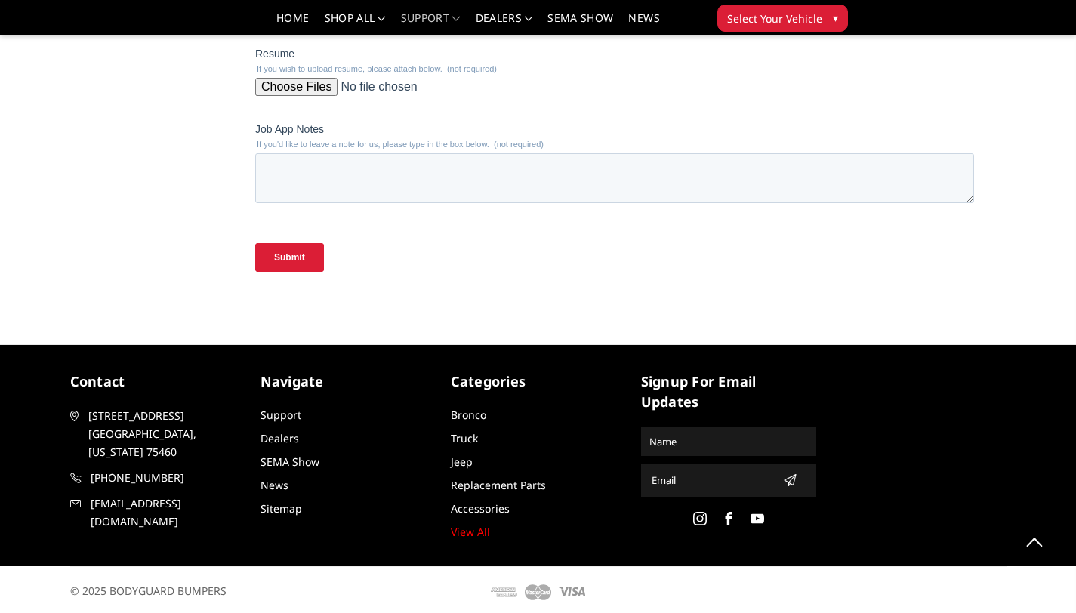
scroll to position [2059, 0]
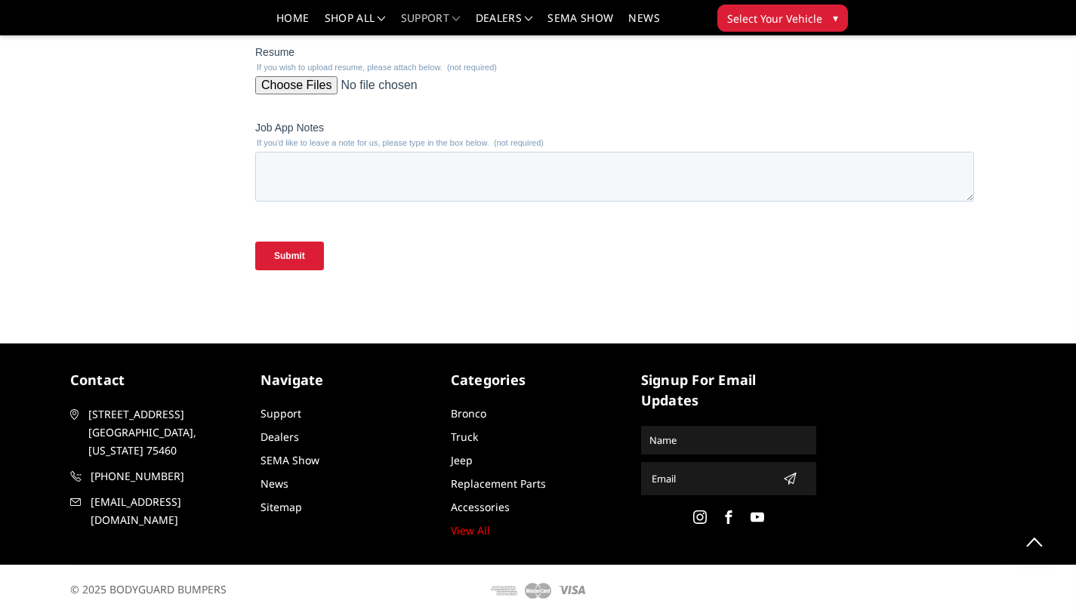
click at [279, 266] on input "Submit" at bounding box center [289, 256] width 69 height 29
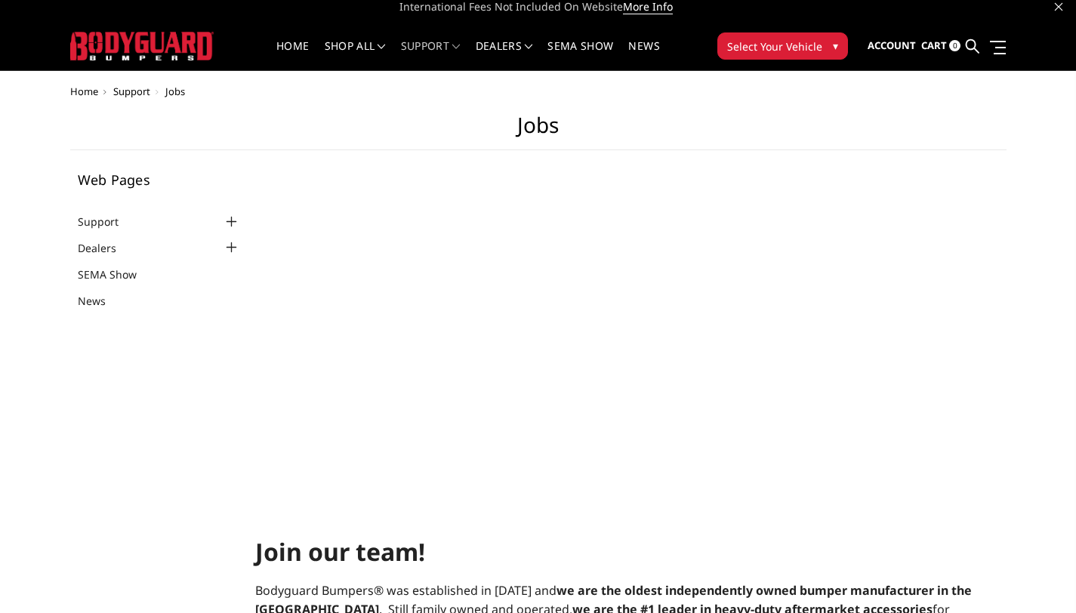
scroll to position [0, 0]
